Goal: Check status: Check status

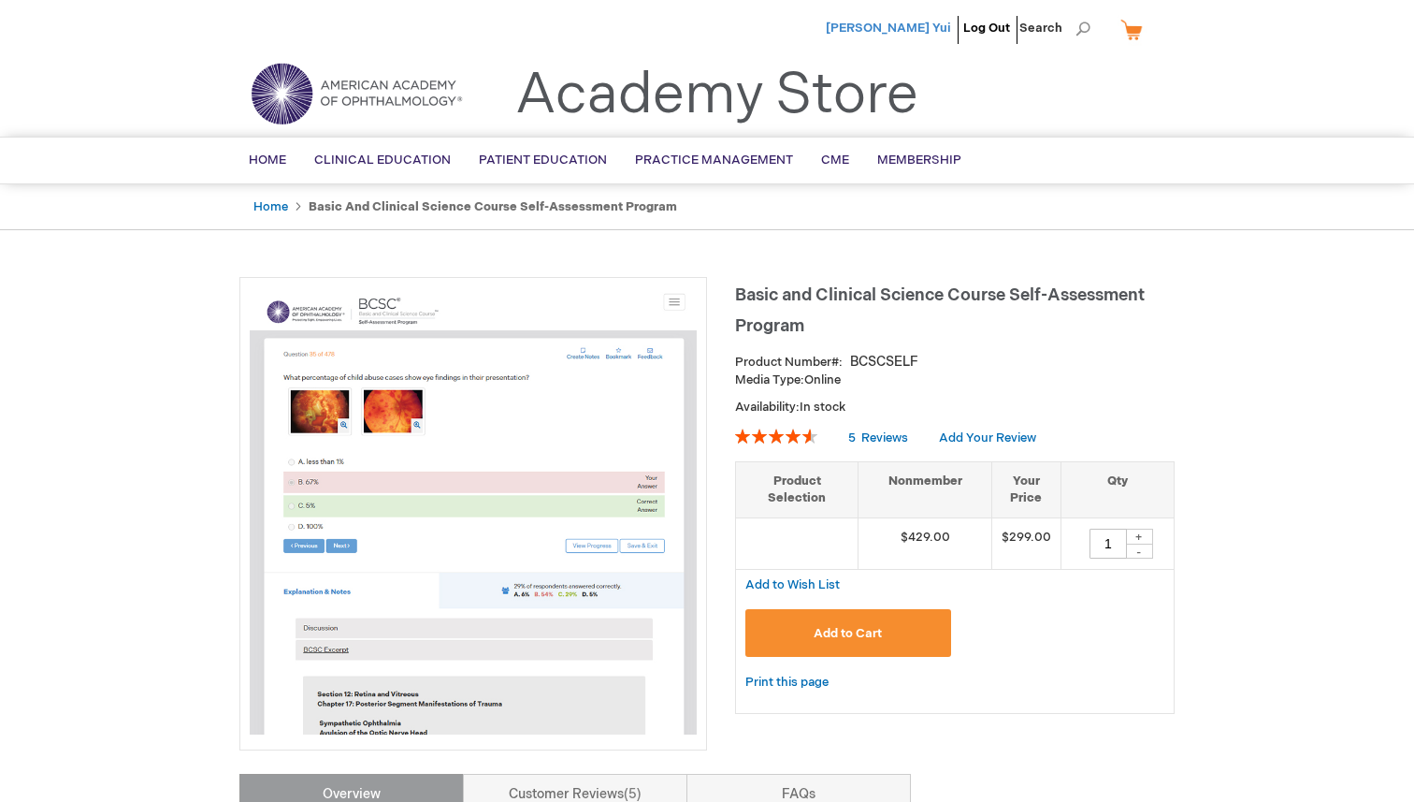
click at [905, 30] on span "[PERSON_NAME] Yui" at bounding box center [888, 28] width 125 height 15
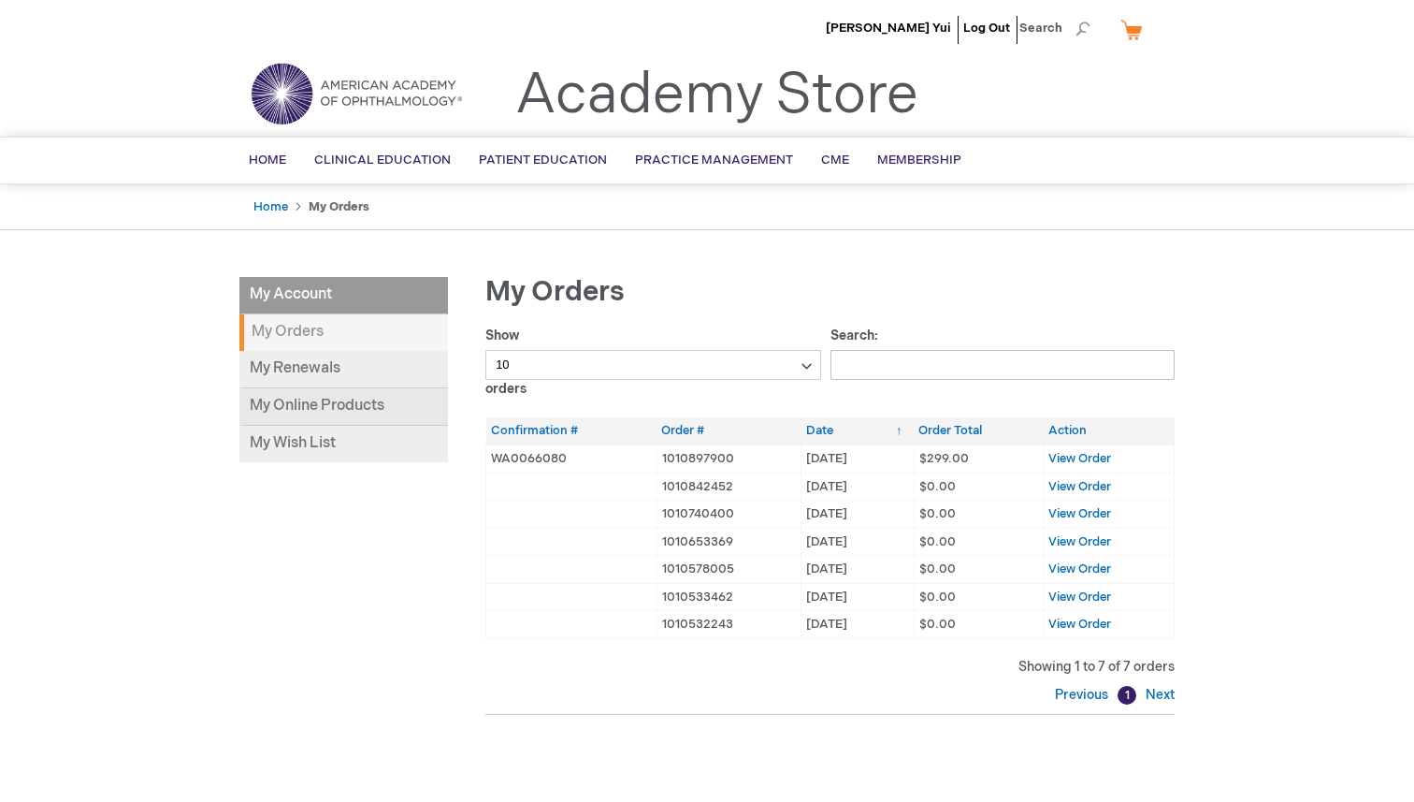
click at [329, 411] on link "My Online Products" at bounding box center [343, 406] width 209 height 37
click at [1066, 456] on span "View Order" at bounding box center [1079, 458] width 63 height 15
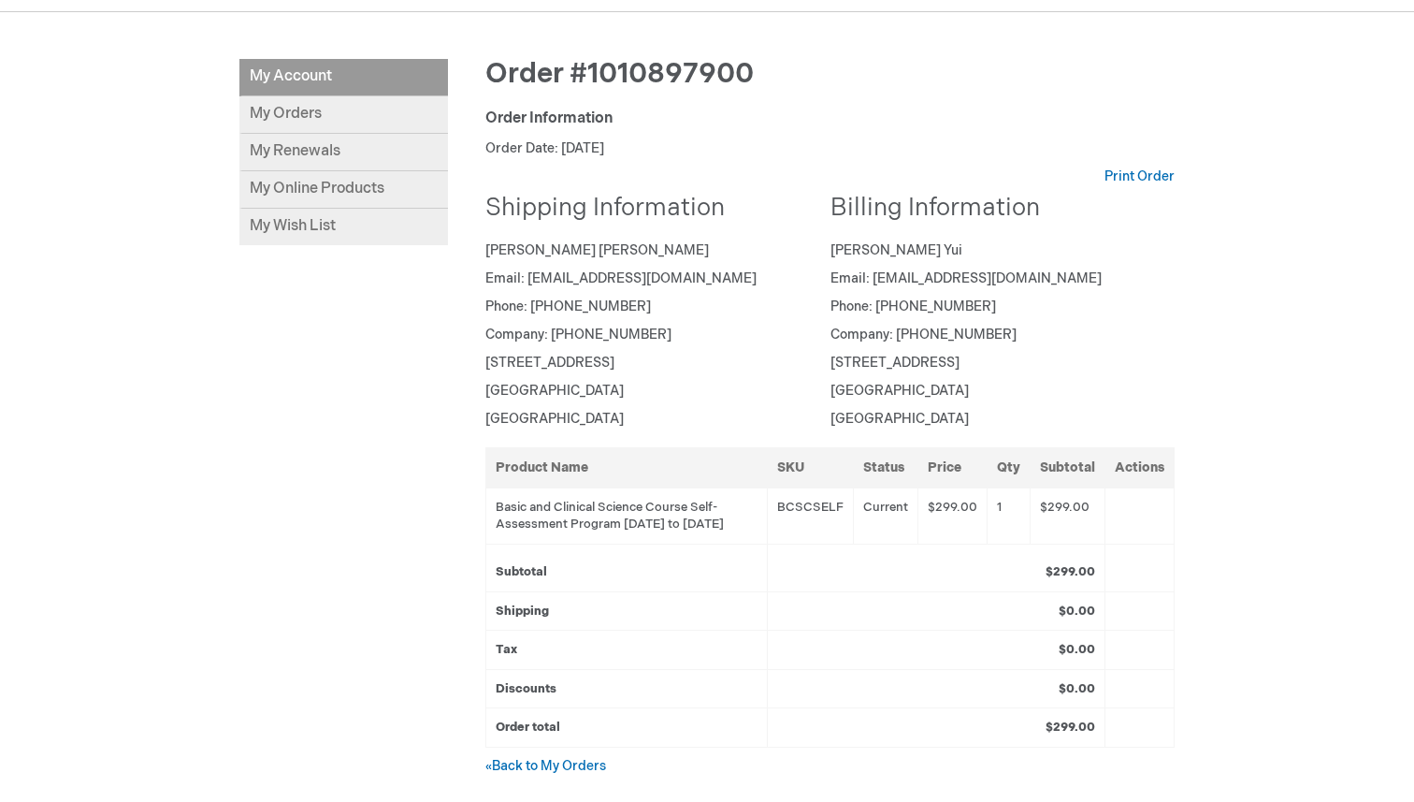
scroll to position [69, 0]
